Goal: Check status

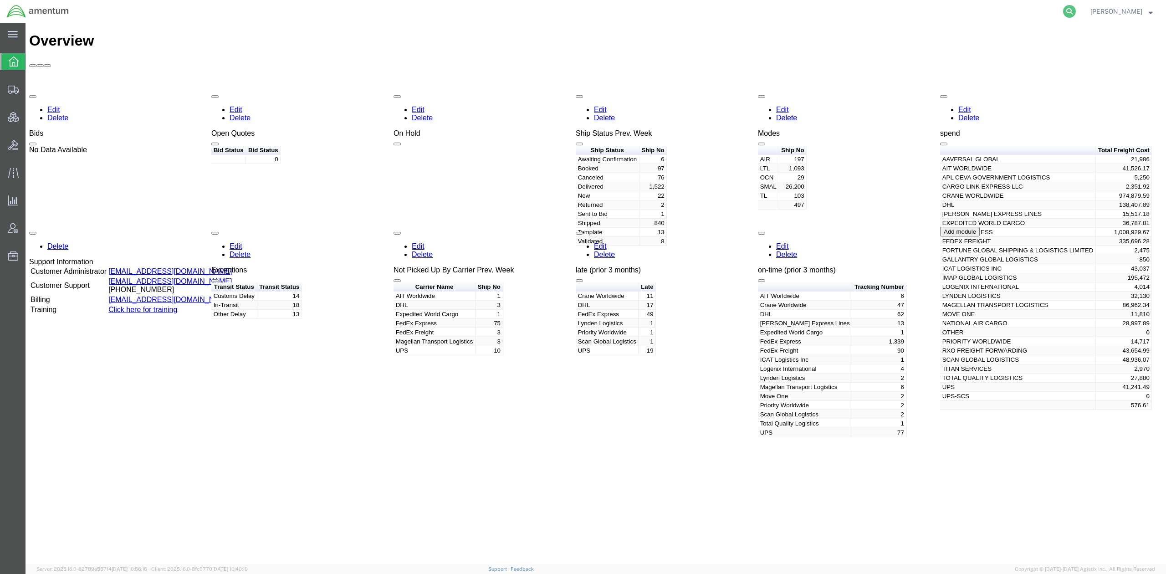
click at [1066, 9] on icon at bounding box center [1069, 11] width 13 height 13
paste input "C-200427563"
type input "C-200427563"
click at [1070, 15] on icon at bounding box center [1069, 11] width 13 height 13
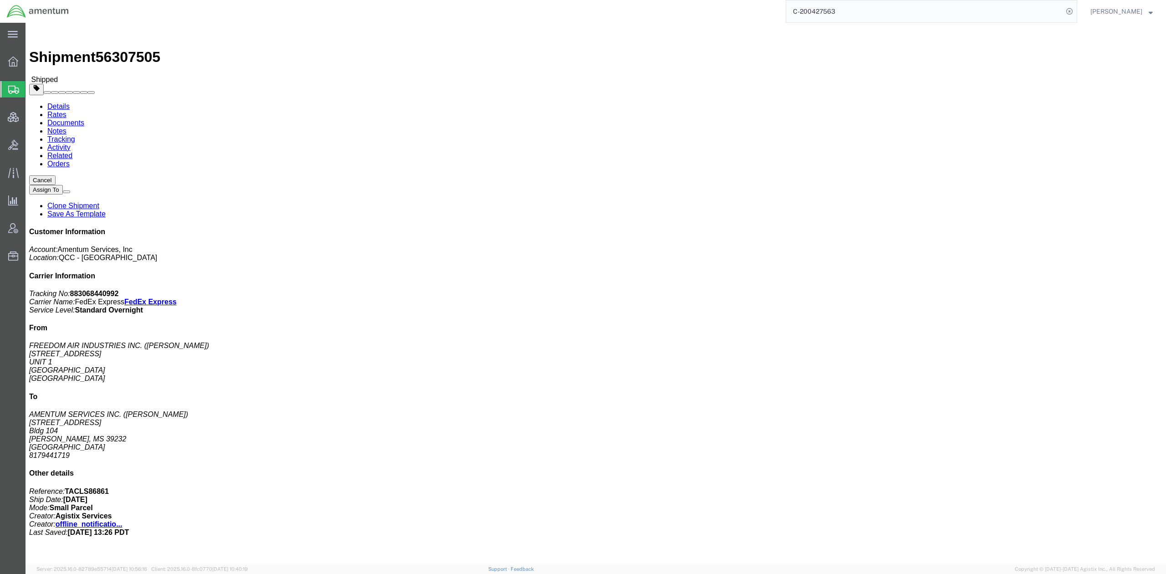
click link "Documents"
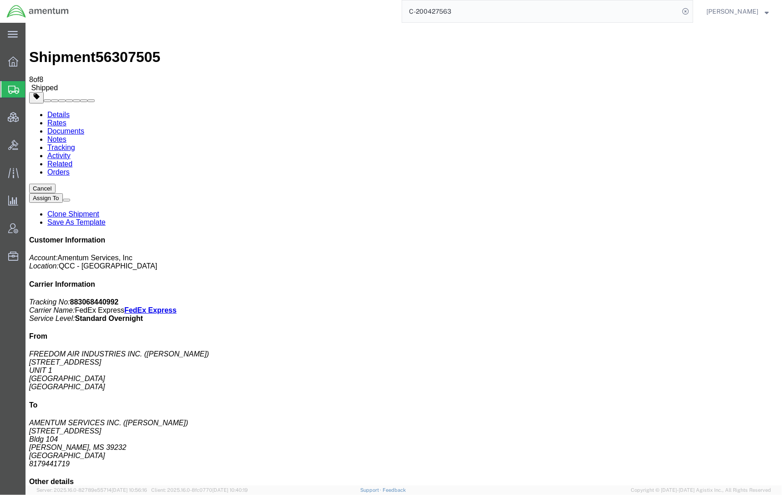
click at [32, 90] on span "Shipments" at bounding box center [28, 89] width 7 height 18
